Goal: Register for event/course: Register for event/course

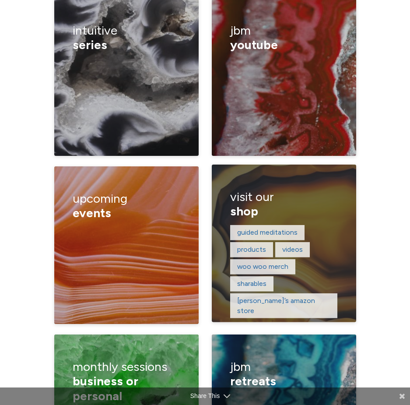
scroll to position [1794, 0]
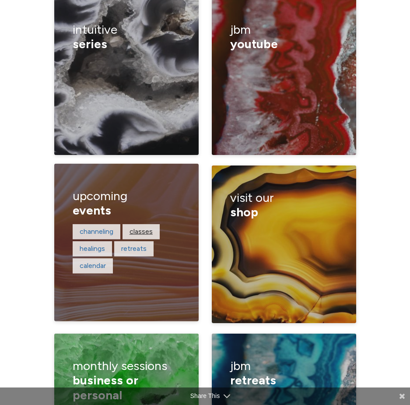
click at [143, 227] on link "classes" at bounding box center [141, 231] width 23 height 8
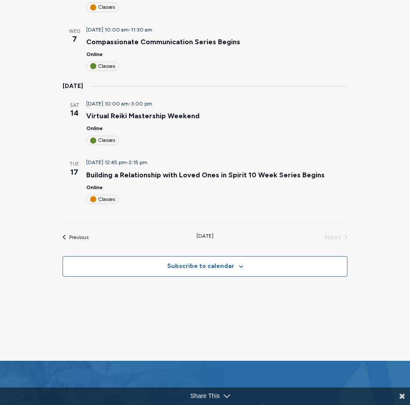
scroll to position [525, 0]
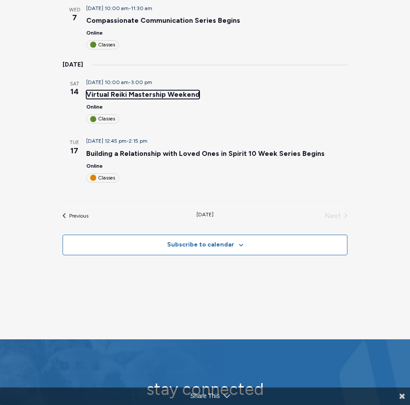
click at [151, 90] on link "Virtual Reiki Mastership Weekend" at bounding box center [142, 94] width 113 height 9
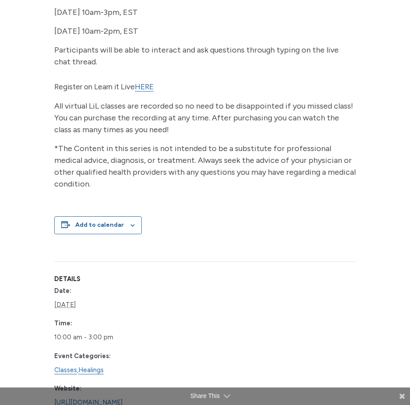
scroll to position [311, 0]
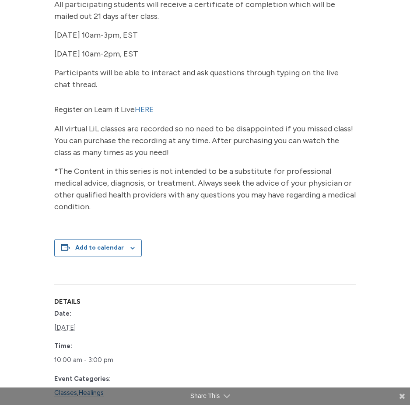
click at [146, 105] on link "HERE" at bounding box center [144, 109] width 19 height 9
